Goal: Information Seeking & Learning: Learn about a topic

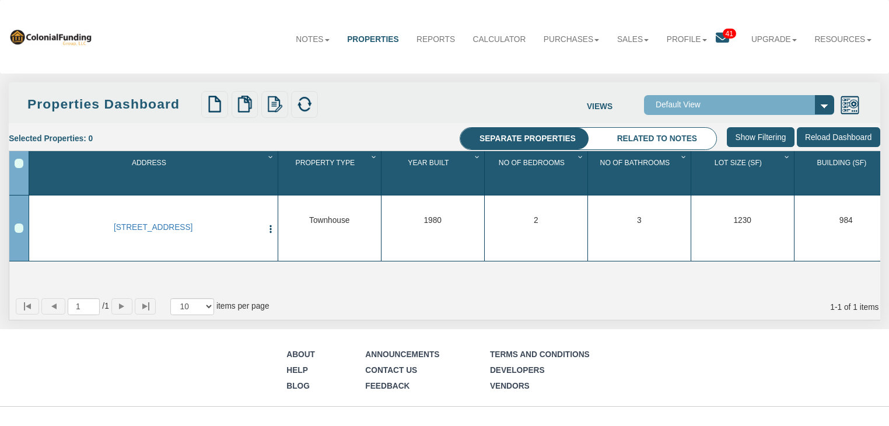
click at [720, 37] on icon at bounding box center [722, 37] width 13 height 13
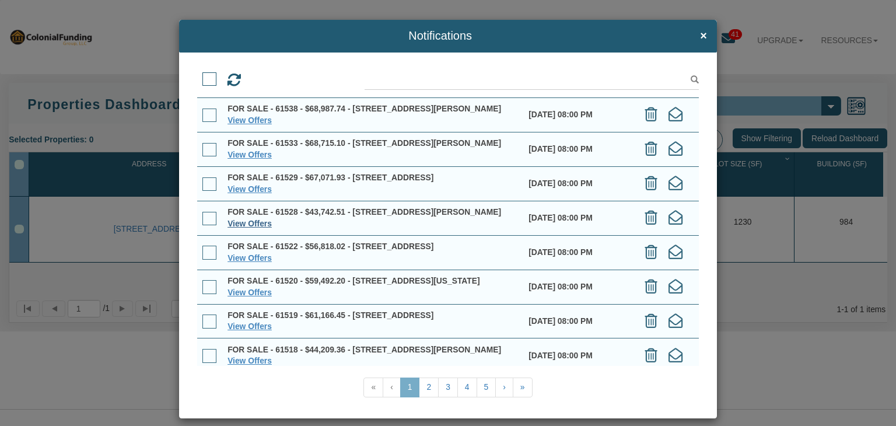
click at [241, 228] on link "View Offers" at bounding box center [249, 223] width 44 height 9
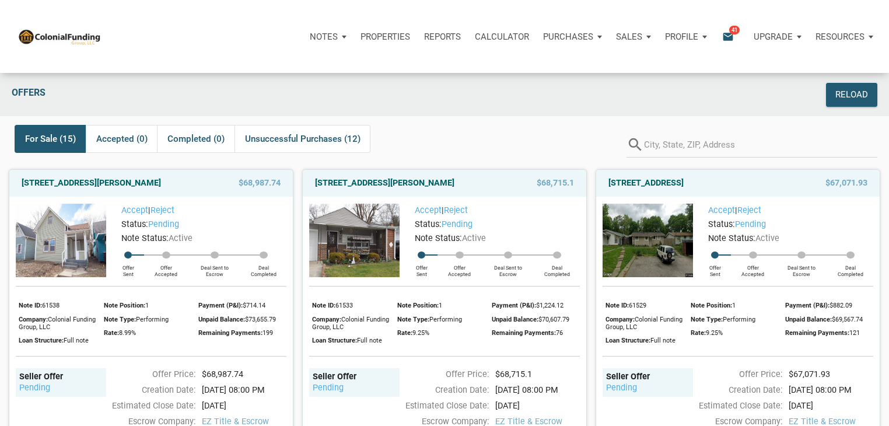
click at [732, 43] on icon "email" at bounding box center [728, 36] width 14 height 13
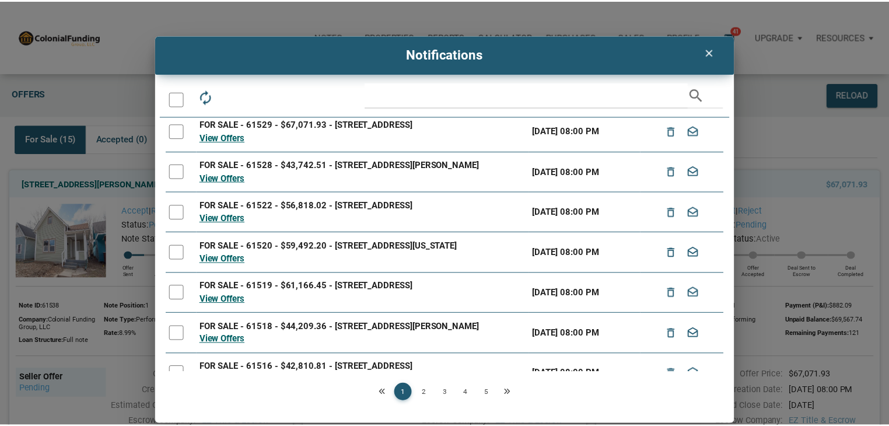
scroll to position [166, 0]
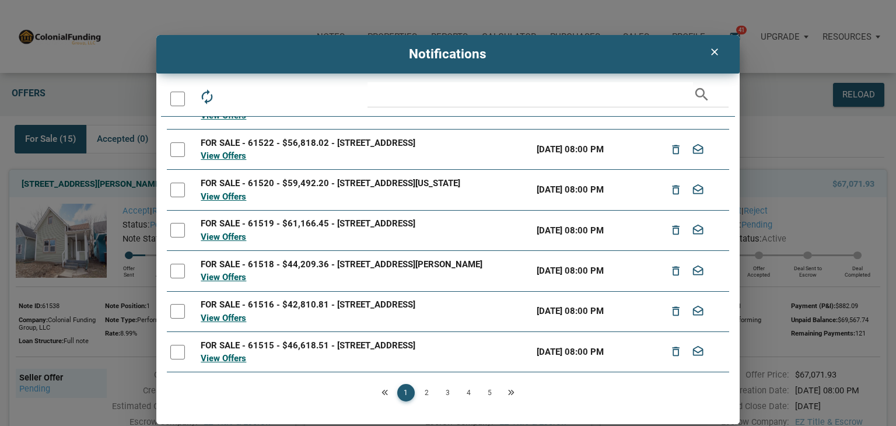
click at [710, 54] on icon "clear" at bounding box center [715, 52] width 14 height 12
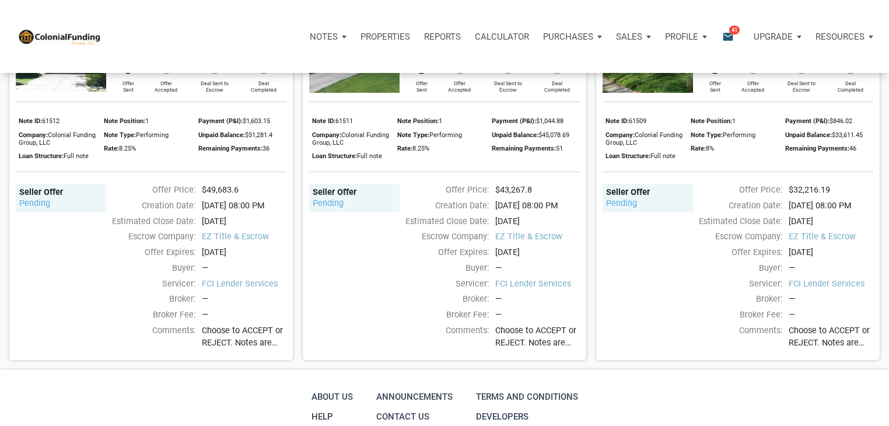
scroll to position [1910, 0]
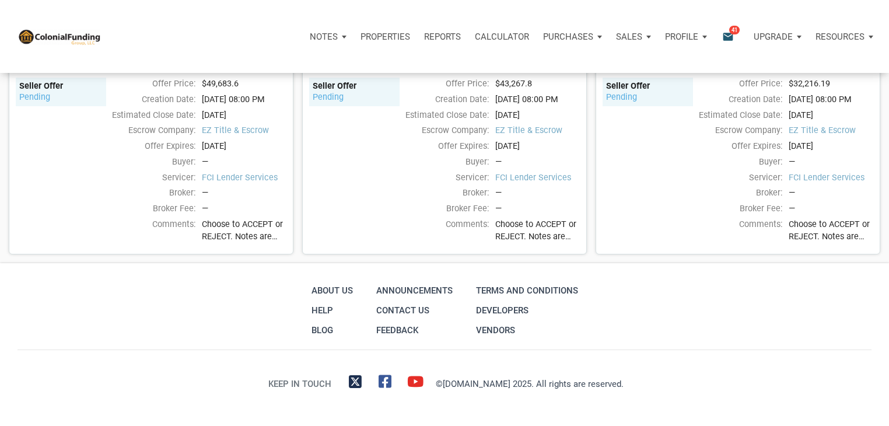
click at [332, 37] on p "Notes" at bounding box center [324, 36] width 28 height 10
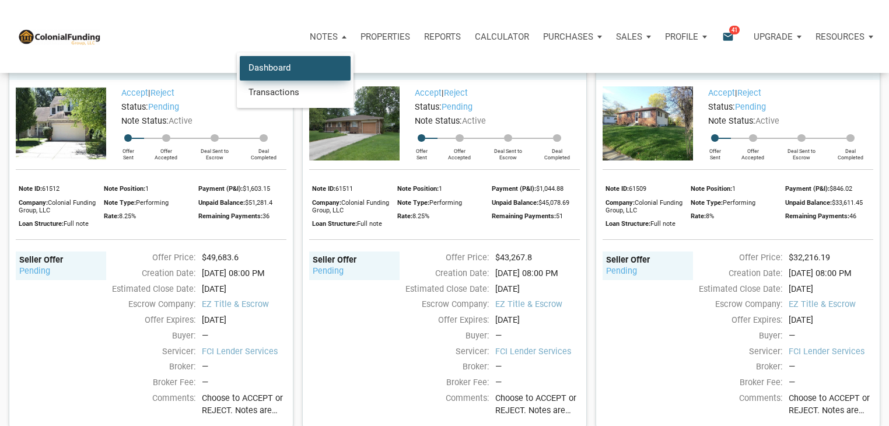
scroll to position [1654, 0]
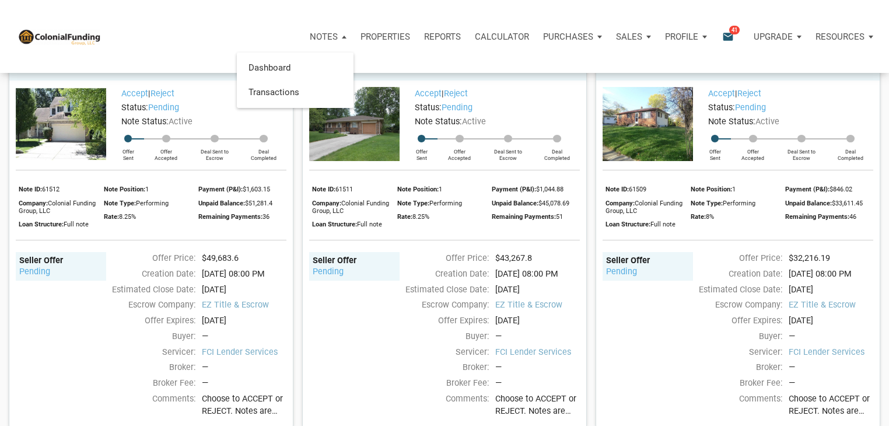
click at [5, 198] on div "702 Pioneer Woods Drive, Indianapolis, IN, 46224 $49,683.6 Accept | Reject Stat…" at bounding box center [146, 236] width 293 height 384
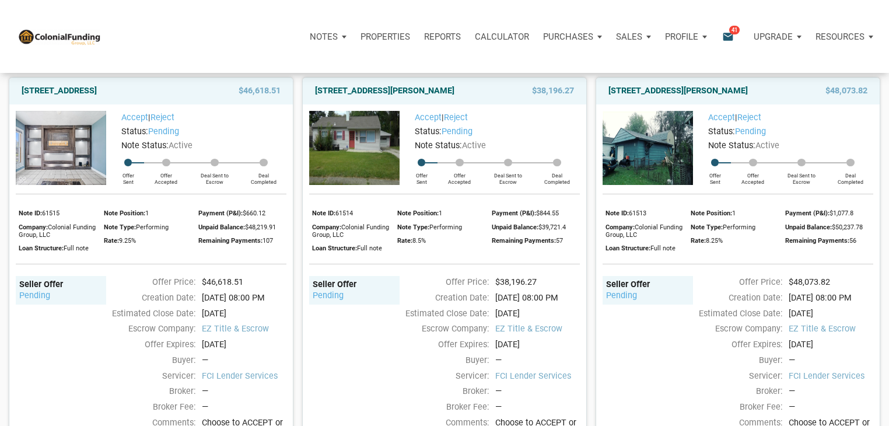
scroll to position [1245, 0]
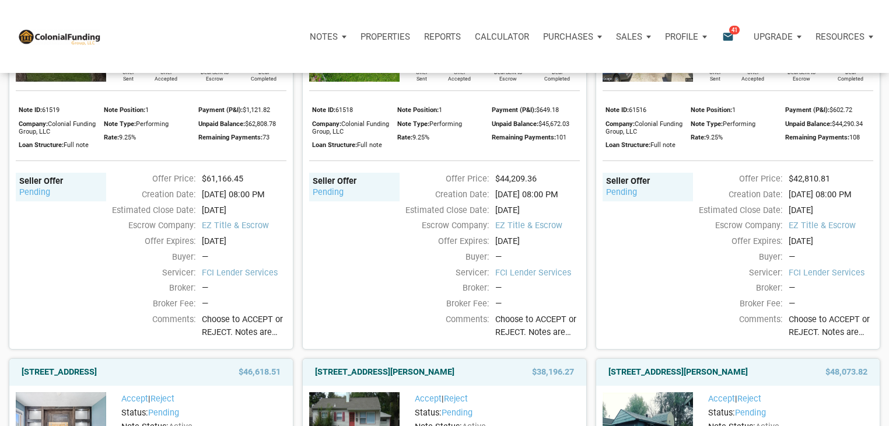
click at [0, 163] on div "3637 Chrysler St, Indianapolis, IN, 46224 $61,166.45 Accept | Reject Status: pe…" at bounding box center [146, 157] width 293 height 384
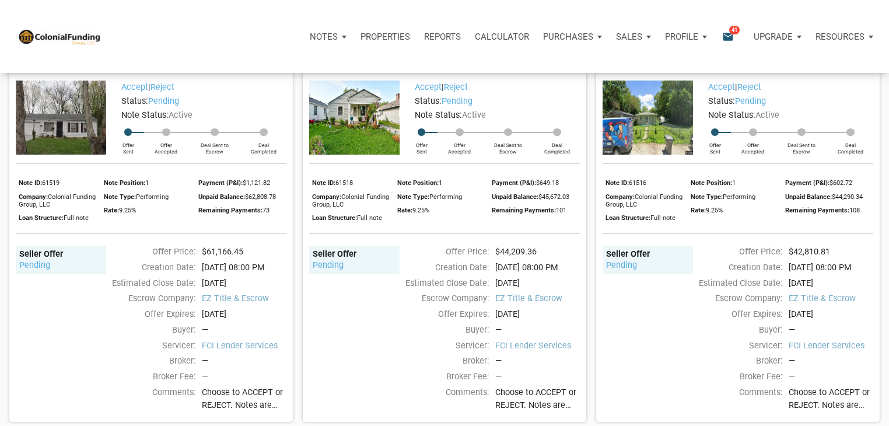
scroll to position [892, 0]
click at [672, 150] on img at bounding box center [648, 117] width 90 height 74
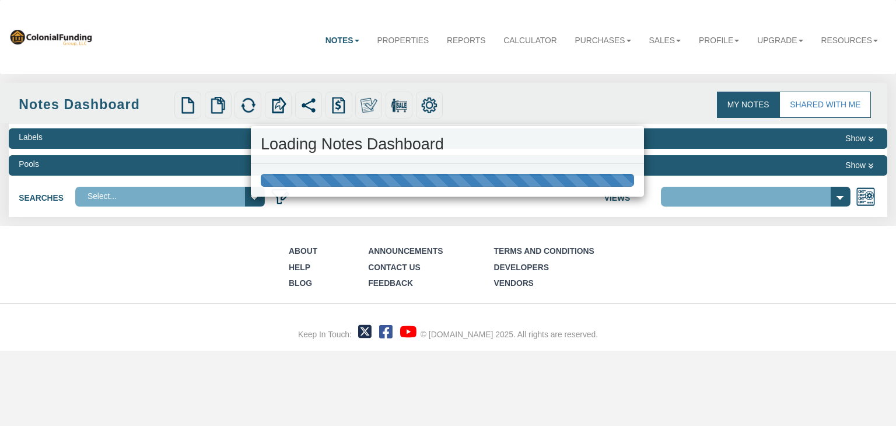
select select "316"
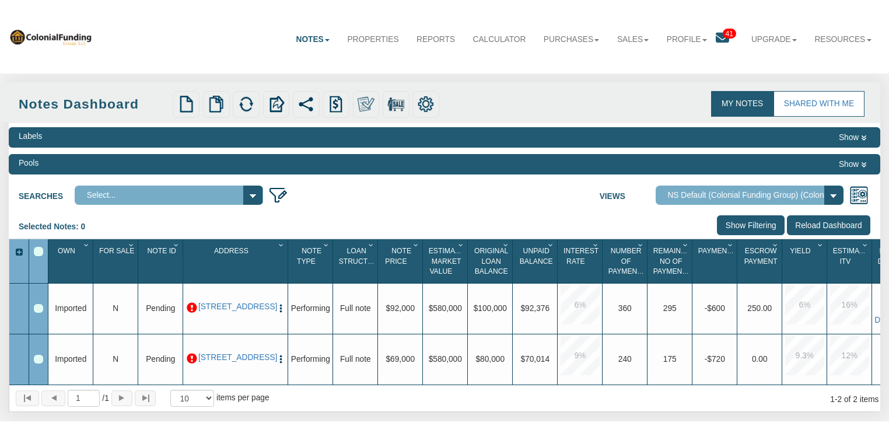
click at [303, 30] on link "Notes" at bounding box center [312, 39] width 51 height 29
click at [192, 148] on div "Labels Show" at bounding box center [444, 137] width 871 height 20
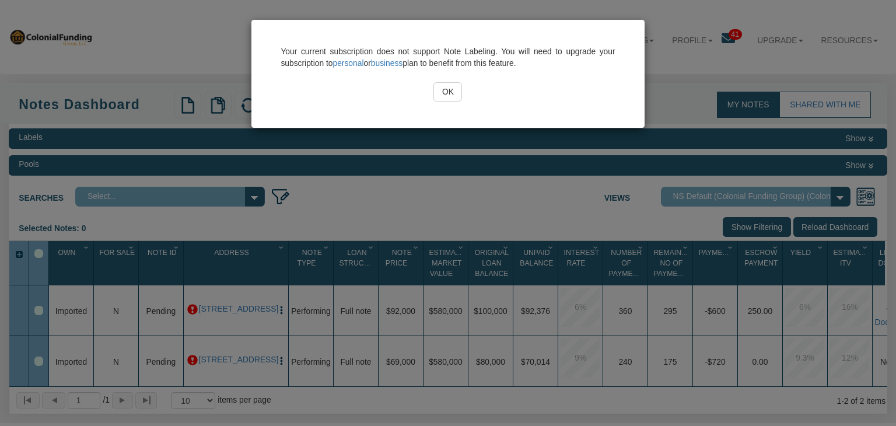
click at [192, 148] on div "Your current subscription does not support Note Labeling. You will need to upgr…" at bounding box center [448, 213] width 896 height 426
click at [442, 92] on input "OK" at bounding box center [447, 92] width 29 height 20
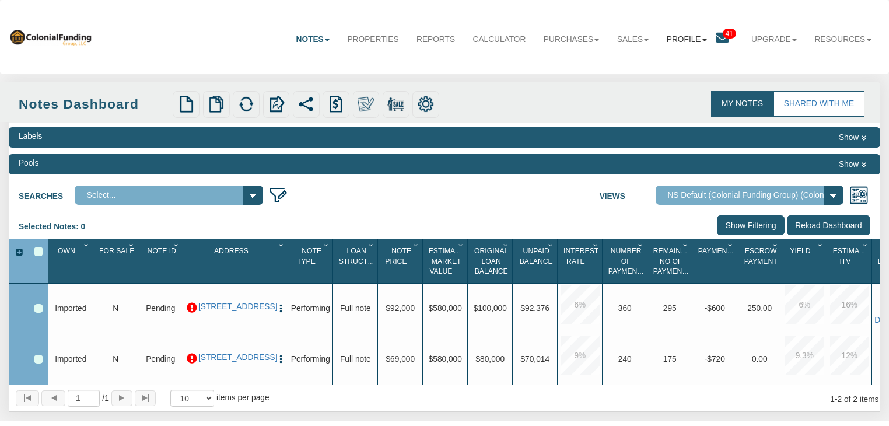
click at [670, 35] on link "Profile" at bounding box center [687, 39] width 58 height 29
click at [639, 42] on link "Sales" at bounding box center [633, 39] width 50 height 29
click at [583, 64] on link "Offers" at bounding box center [605, 65] width 103 height 15
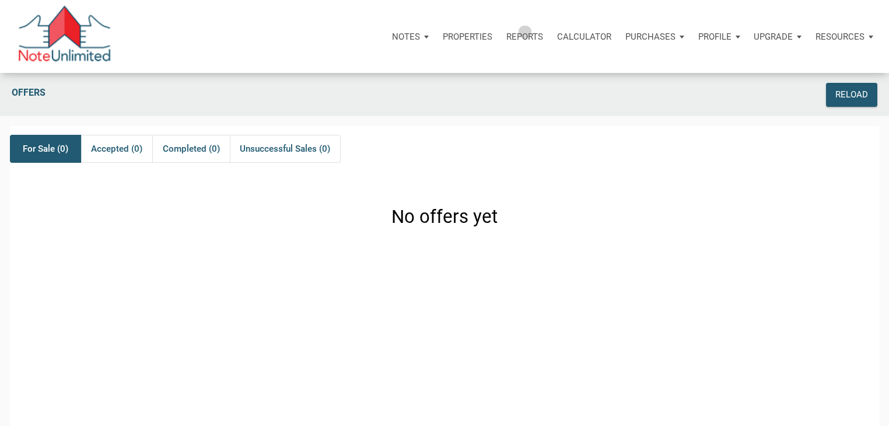
click at [526, 32] on ul "Notes Dashboard Transactions Properties Reports Calculator Purchases Offers Ord…" at bounding box center [632, 36] width 495 height 35
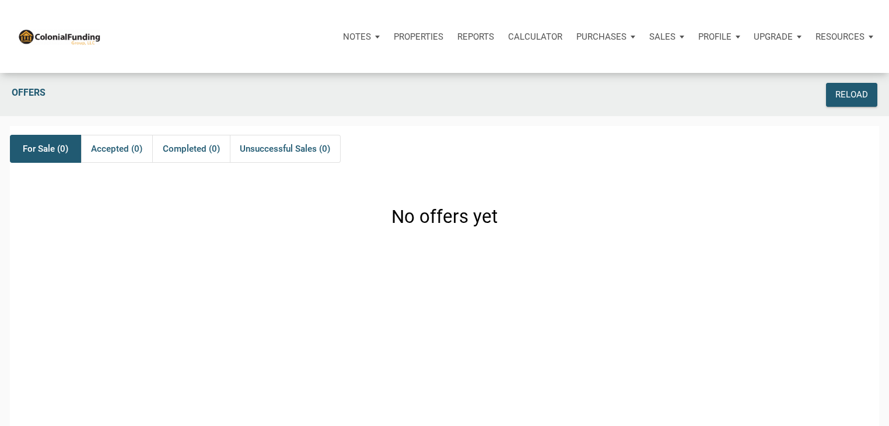
click at [467, 33] on p "Reports" at bounding box center [475, 36] width 37 height 10
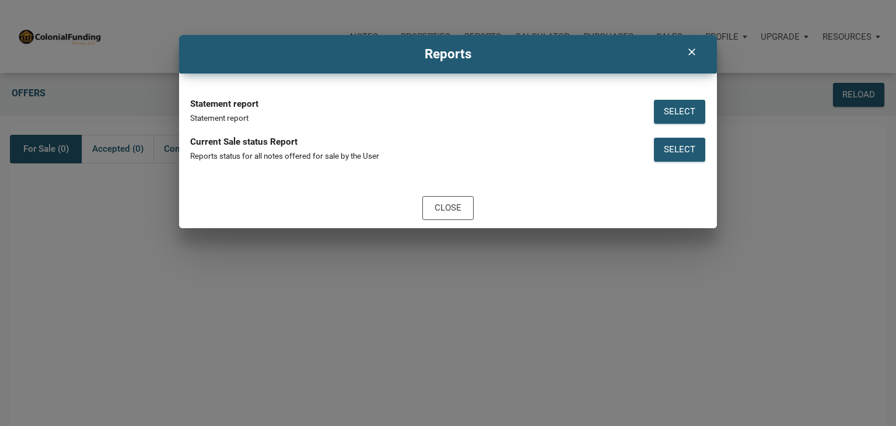
click at [682, 54] on div "clear" at bounding box center [692, 52] width 30 height 22
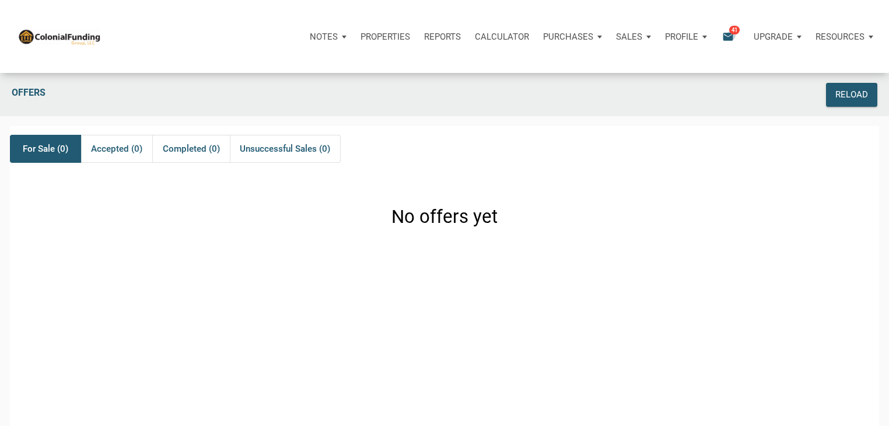
click at [731, 35] on icon "email" at bounding box center [728, 36] width 14 height 13
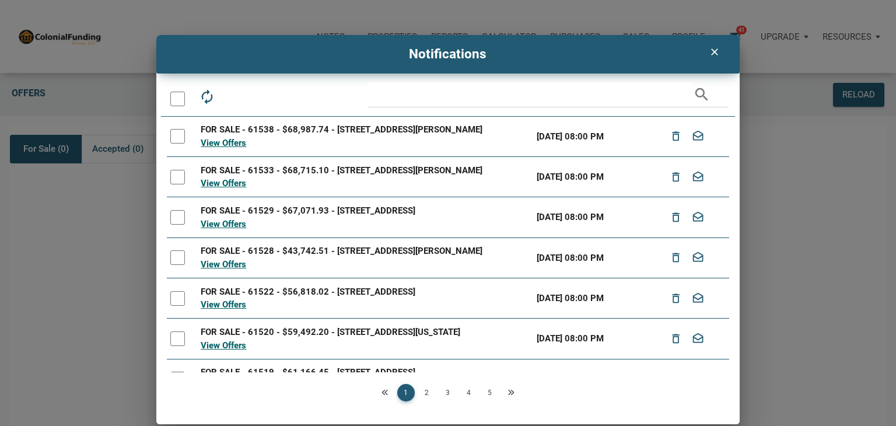
click at [176, 97] on div at bounding box center [177, 99] width 15 height 15
click at [716, 51] on icon "clear" at bounding box center [715, 52] width 14 height 12
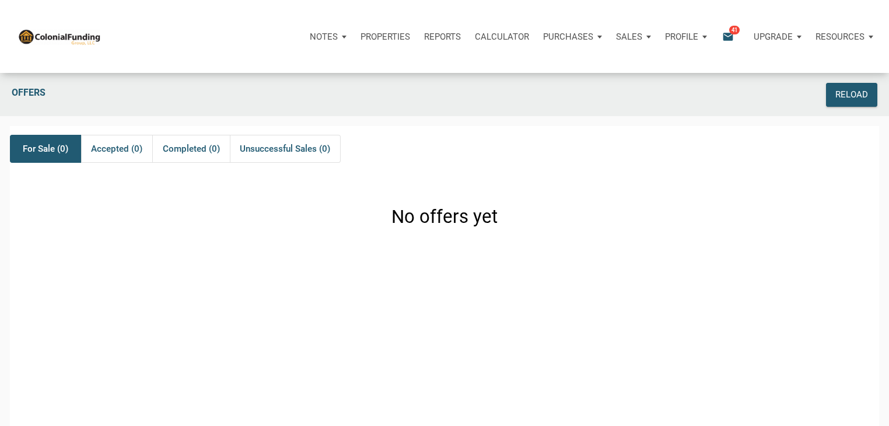
drag, startPoint x: 389, startPoint y: 34, endPoint x: 383, endPoint y: 34, distance: 6.4
click at [383, 34] on p "Properties" at bounding box center [385, 36] width 50 height 10
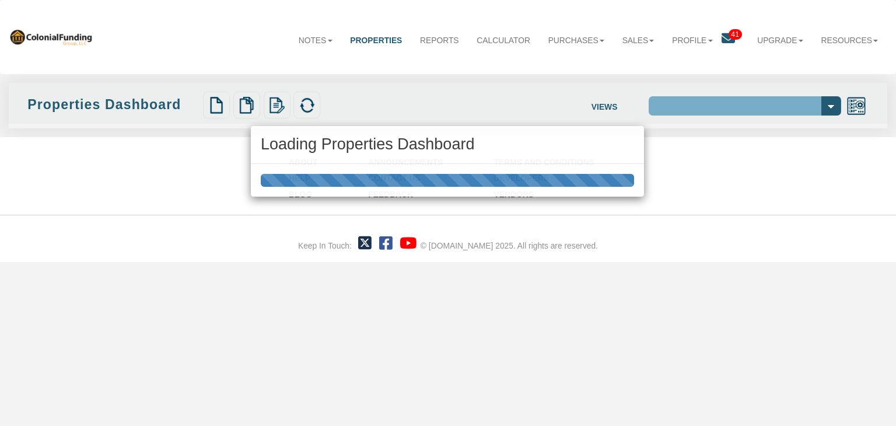
select select "138"
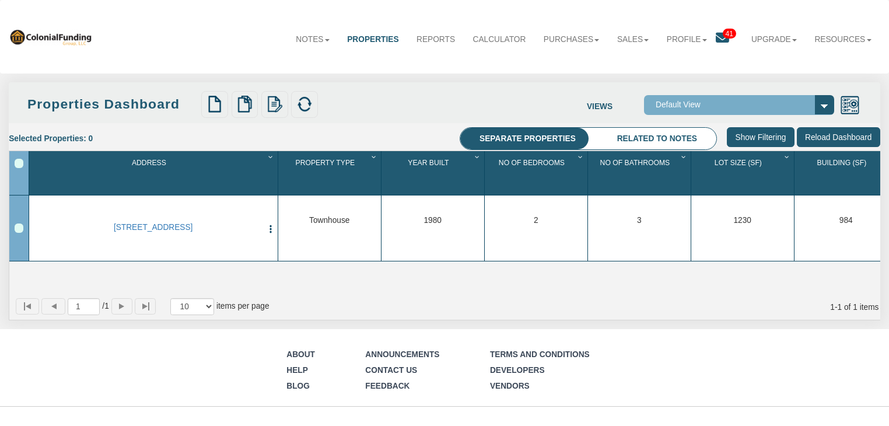
click at [716, 40] on icon at bounding box center [722, 37] width 13 height 13
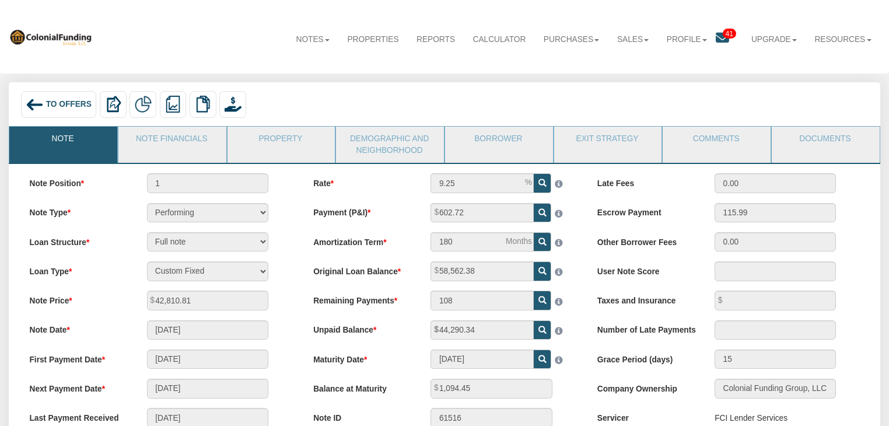
click at [51, 114] on div "To Offers" at bounding box center [59, 104] width 76 height 27
